Goal: Find specific page/section: Find specific page/section

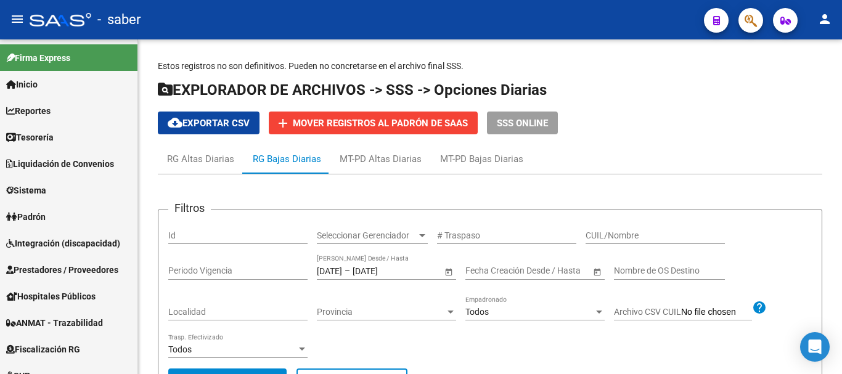
scroll to position [1, 0]
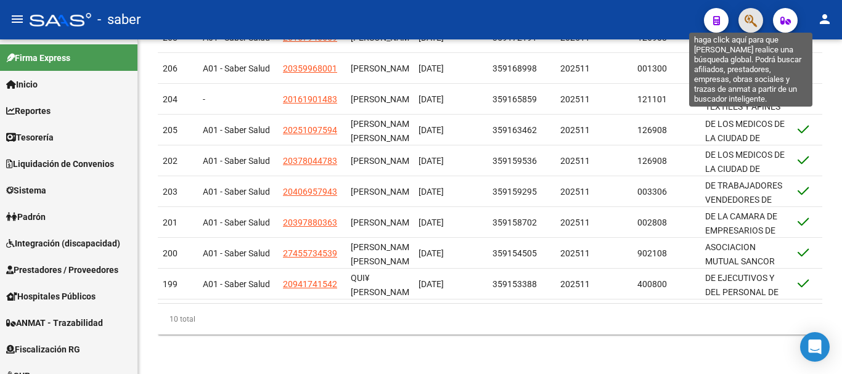
click at [749, 23] on icon "button" at bounding box center [751, 21] width 12 height 14
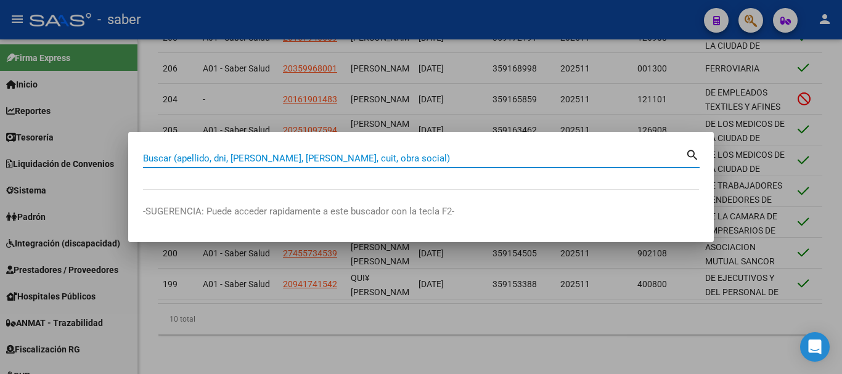
click at [252, 156] on input "Buscar (apellido, dni, [PERSON_NAME], [PERSON_NAME], cuit, obra social)" at bounding box center [414, 158] width 543 height 11
paste input "27392936594"
type input "27392936594"
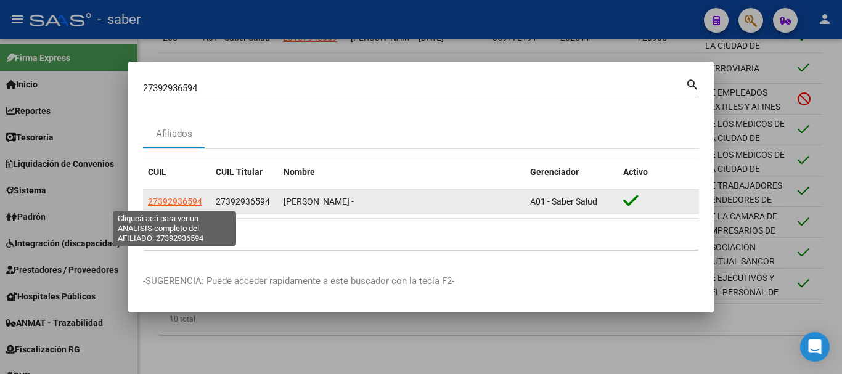
click at [194, 205] on span "27392936594" at bounding box center [175, 202] width 54 height 10
type textarea "27392936594"
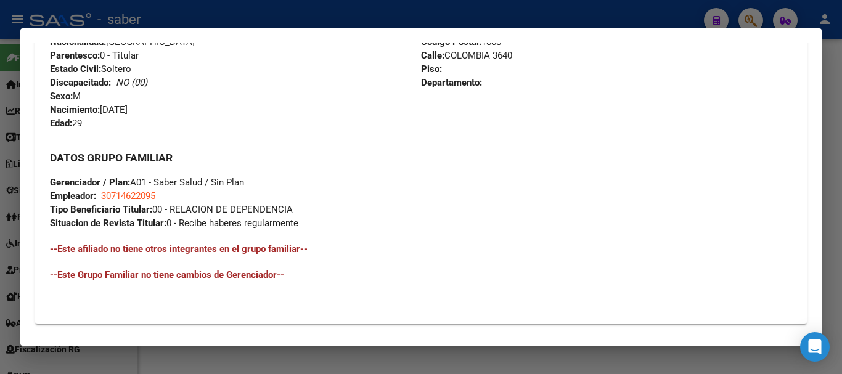
scroll to position [680, 0]
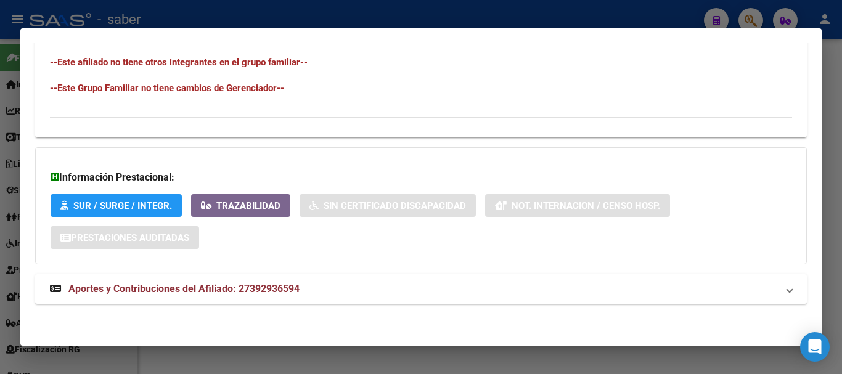
click at [342, 286] on mat-panel-title "Aportes y Contribuciones del Afiliado: 27392936594" at bounding box center [414, 289] width 728 height 15
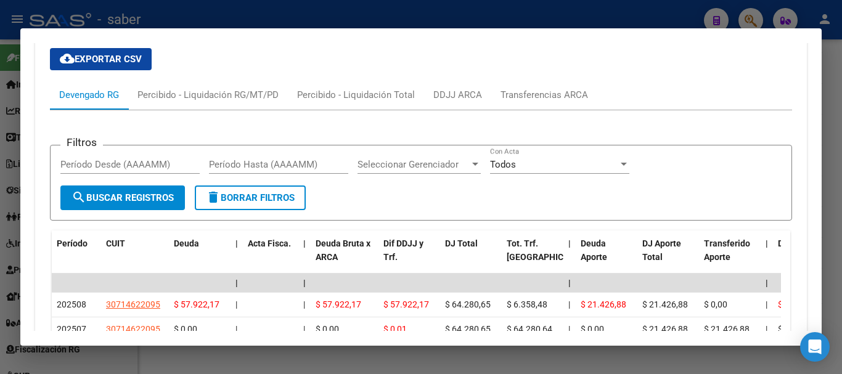
scroll to position [1173, 0]
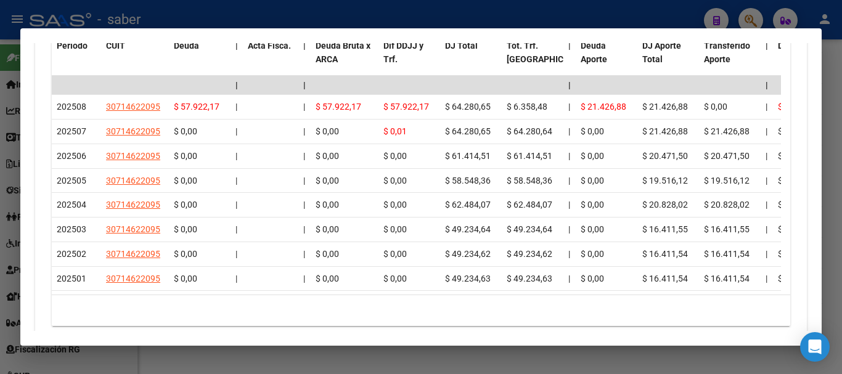
click at [404, 363] on div at bounding box center [421, 187] width 842 height 374
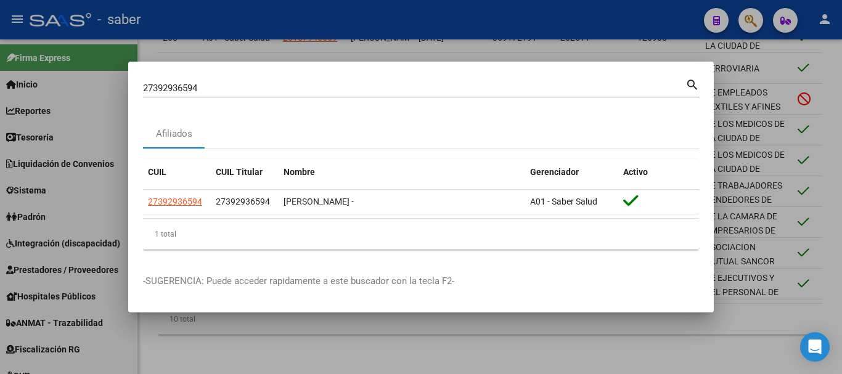
click at [468, 359] on div at bounding box center [421, 187] width 842 height 374
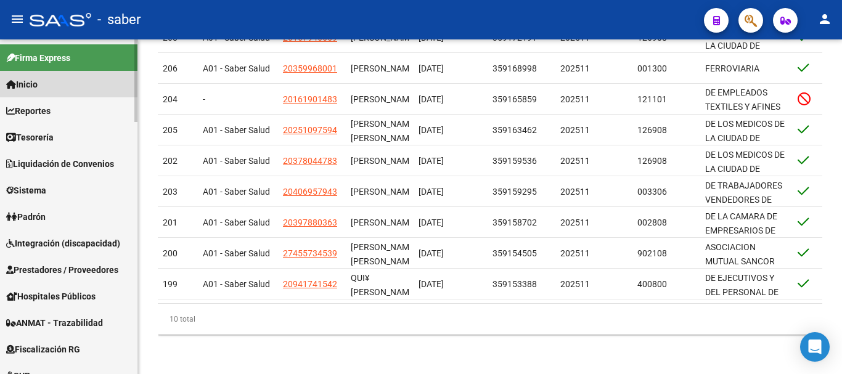
click at [29, 82] on span "Inicio" at bounding box center [21, 85] width 31 height 14
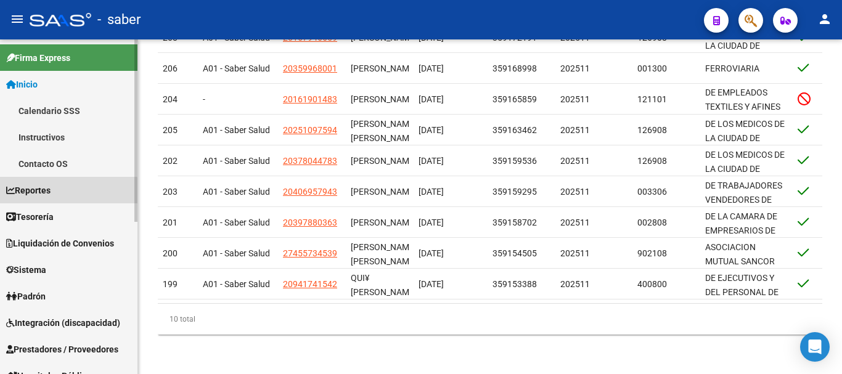
click at [39, 194] on span "Reportes" at bounding box center [28, 191] width 44 height 14
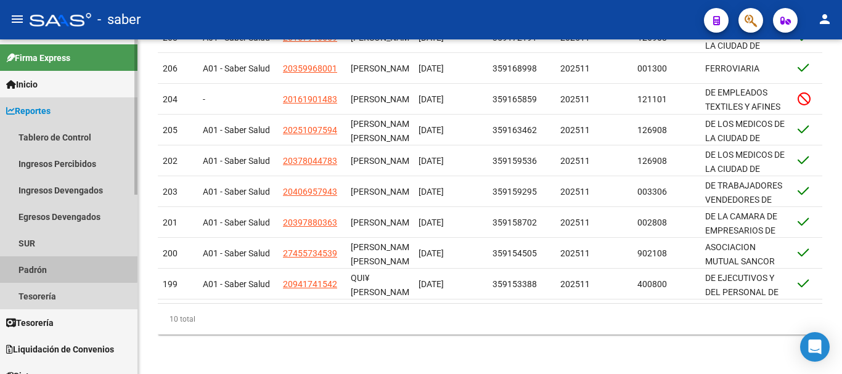
click at [38, 266] on link "Padrón" at bounding box center [68, 269] width 137 height 27
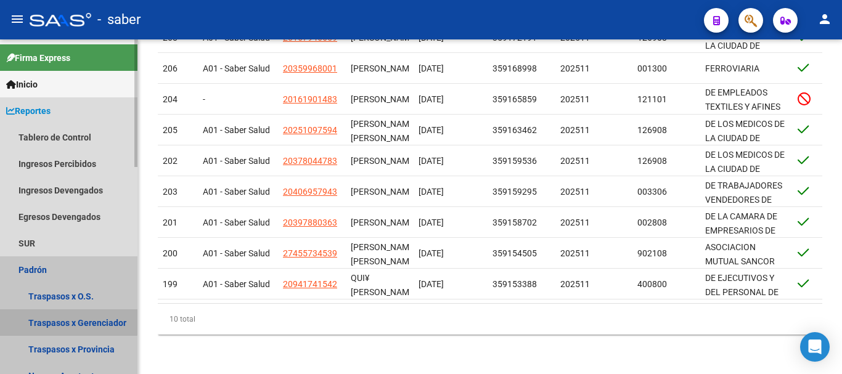
click at [59, 321] on link "Traspasos x Gerenciador" at bounding box center [68, 323] width 137 height 27
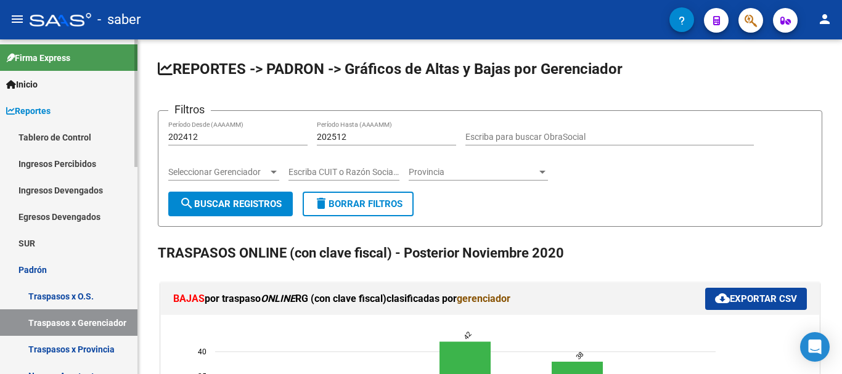
click at [60, 298] on link "Traspasos x O.S." at bounding box center [68, 296] width 137 height 27
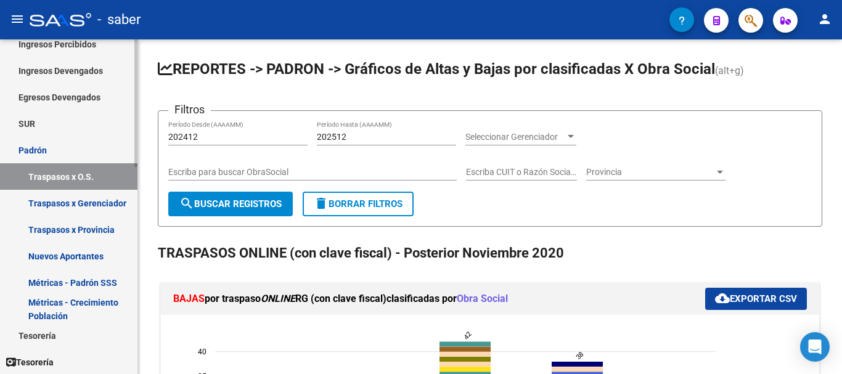
scroll to position [123, 0]
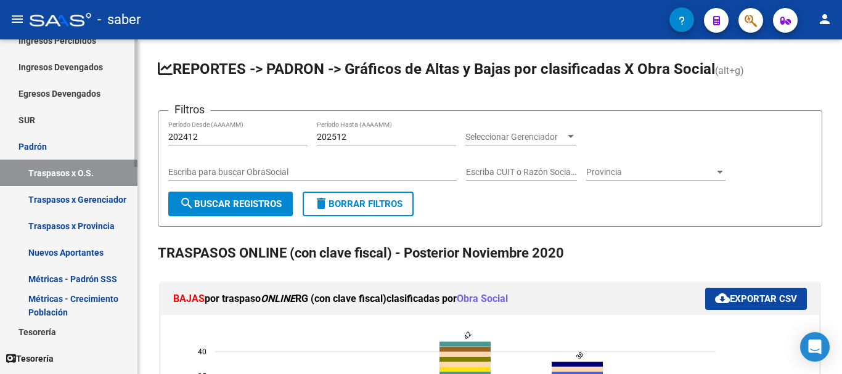
click at [68, 253] on link "Nuevos Aportantes" at bounding box center [68, 252] width 137 height 27
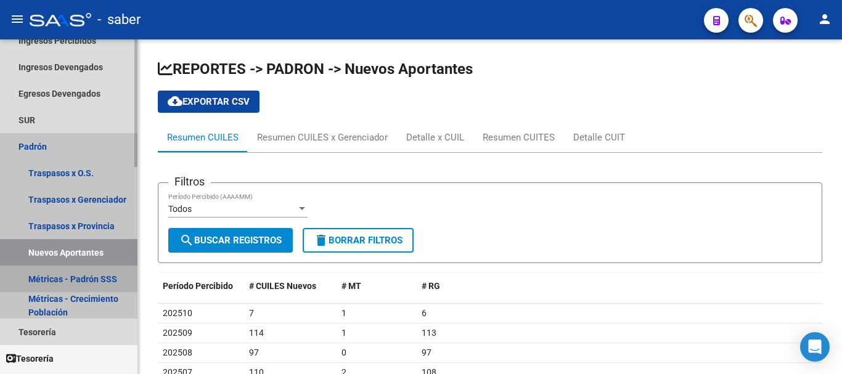
click at [67, 277] on link "Métricas - Padrón SSS" at bounding box center [68, 279] width 137 height 27
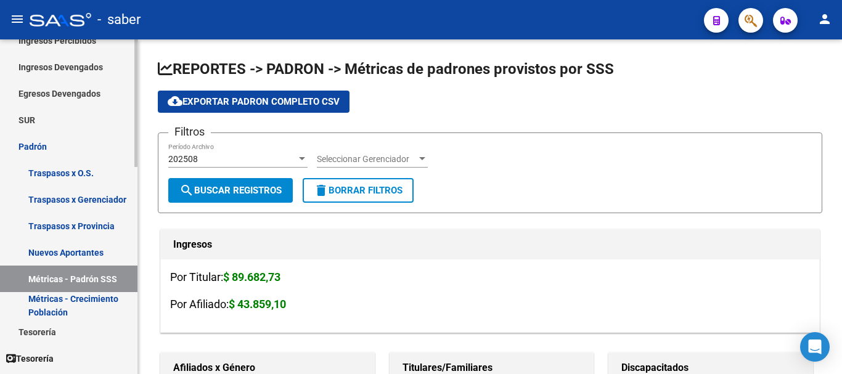
click at [70, 298] on link "Métricas - Crecimiento Población" at bounding box center [68, 305] width 137 height 27
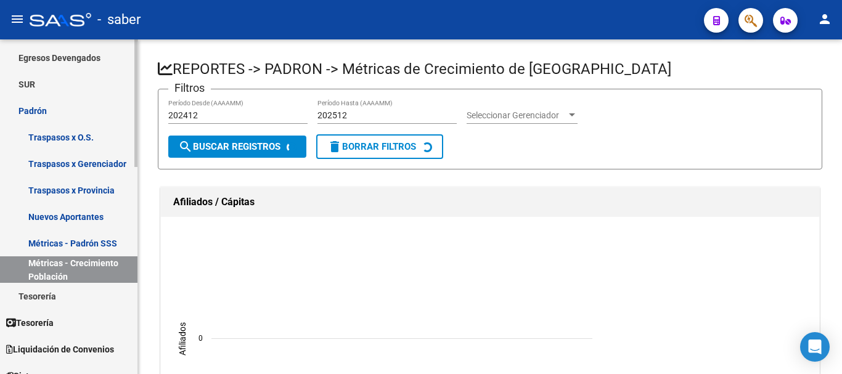
scroll to position [185, 0]
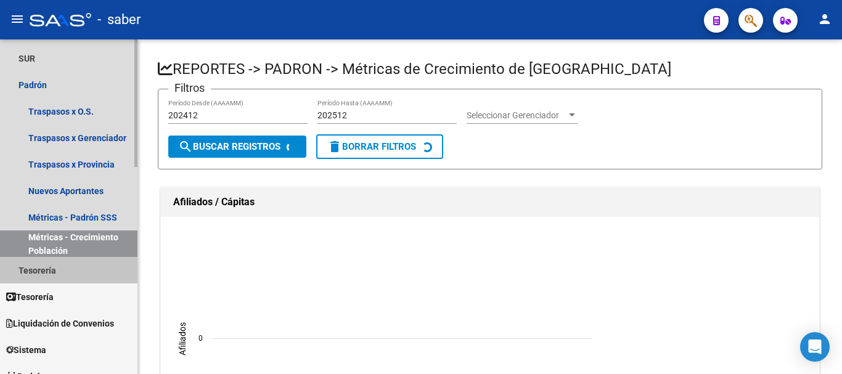
click at [44, 272] on link "Tesorería" at bounding box center [68, 270] width 137 height 27
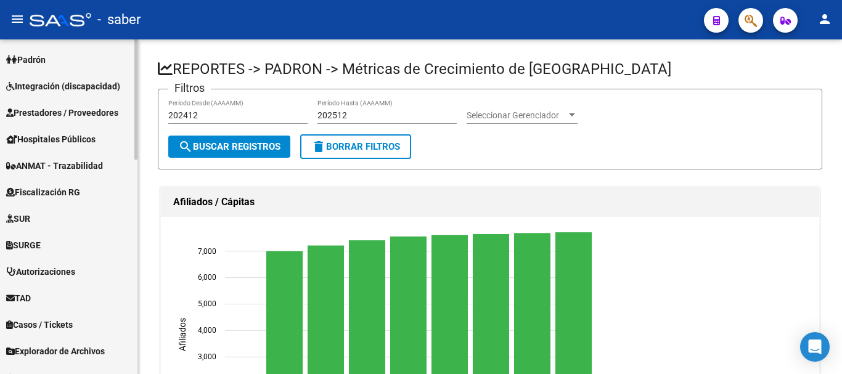
scroll to position [598, 0]
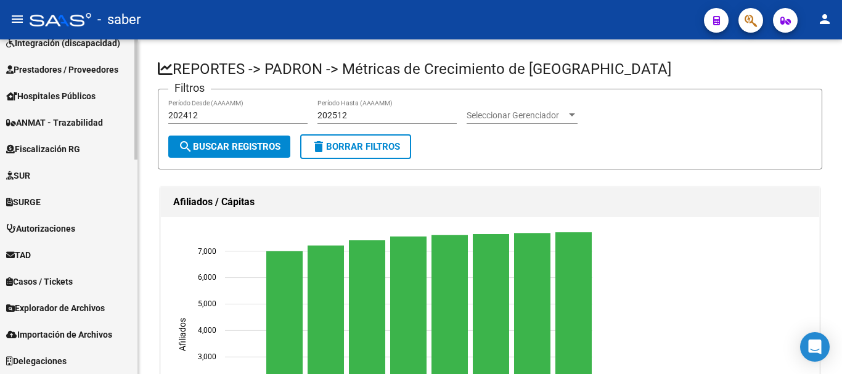
click at [34, 305] on span "Explorador de Archivos" at bounding box center [55, 309] width 99 height 14
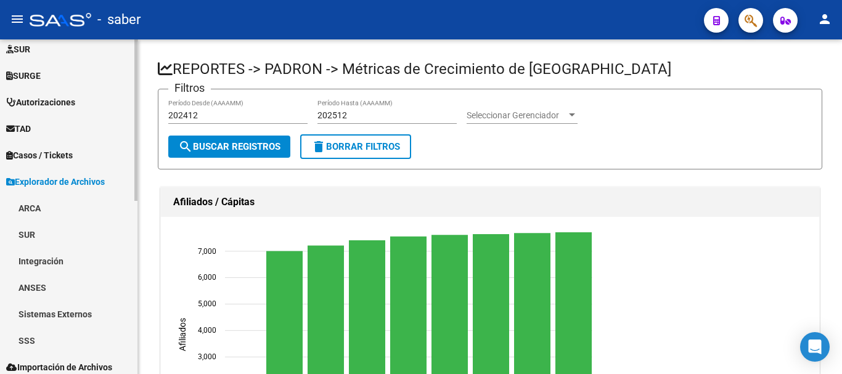
scroll to position [359, 0]
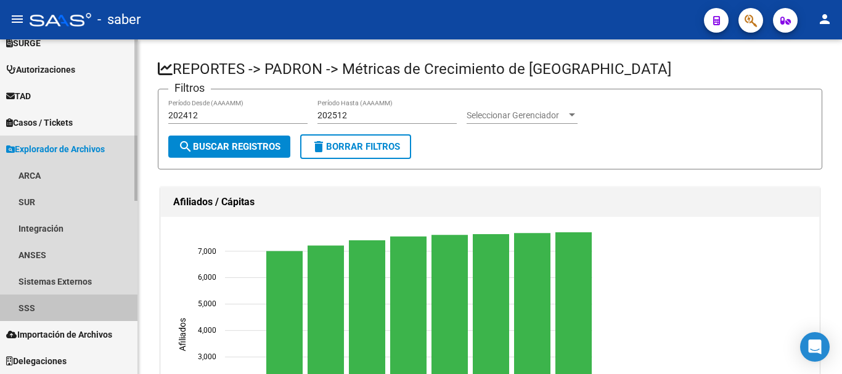
click at [27, 306] on link "SSS" at bounding box center [68, 308] width 137 height 27
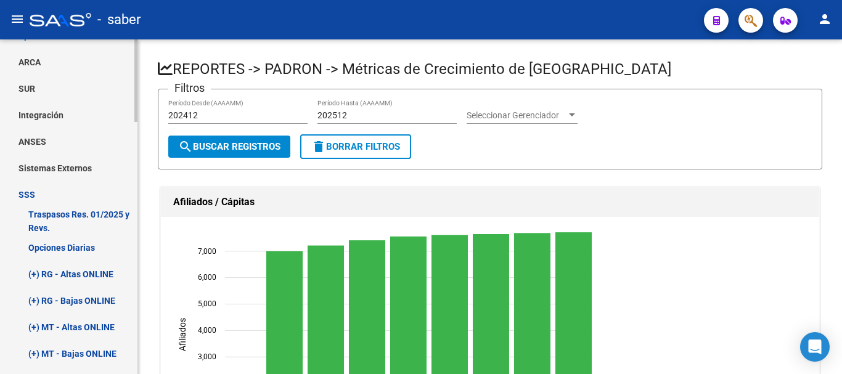
scroll to position [544, 0]
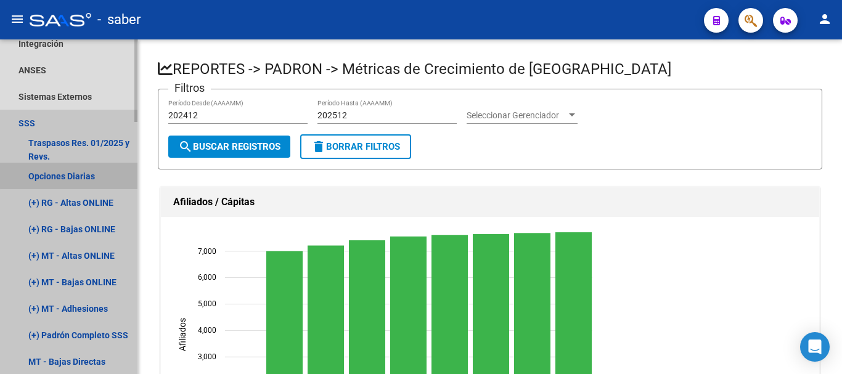
click at [81, 174] on link "Opciones Diarias" at bounding box center [68, 176] width 137 height 27
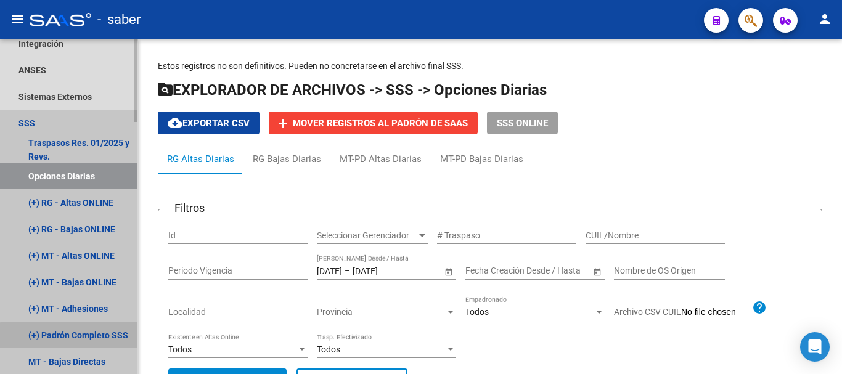
click at [101, 338] on link "(+) Padrón Completo SSS" at bounding box center [68, 335] width 137 height 27
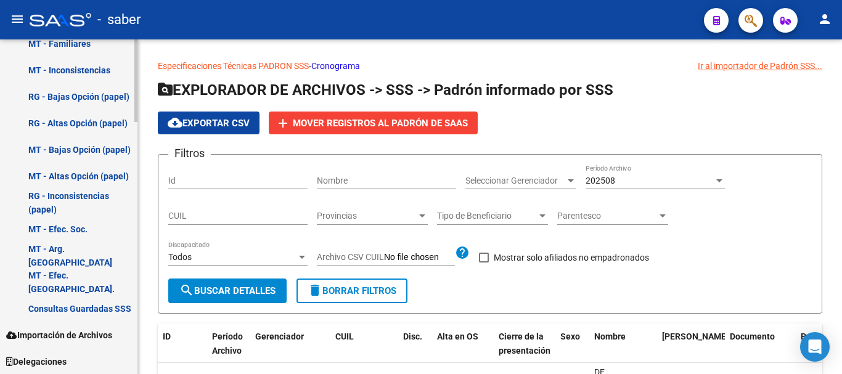
scroll to position [1022, 0]
